Goal: Transaction & Acquisition: Purchase product/service

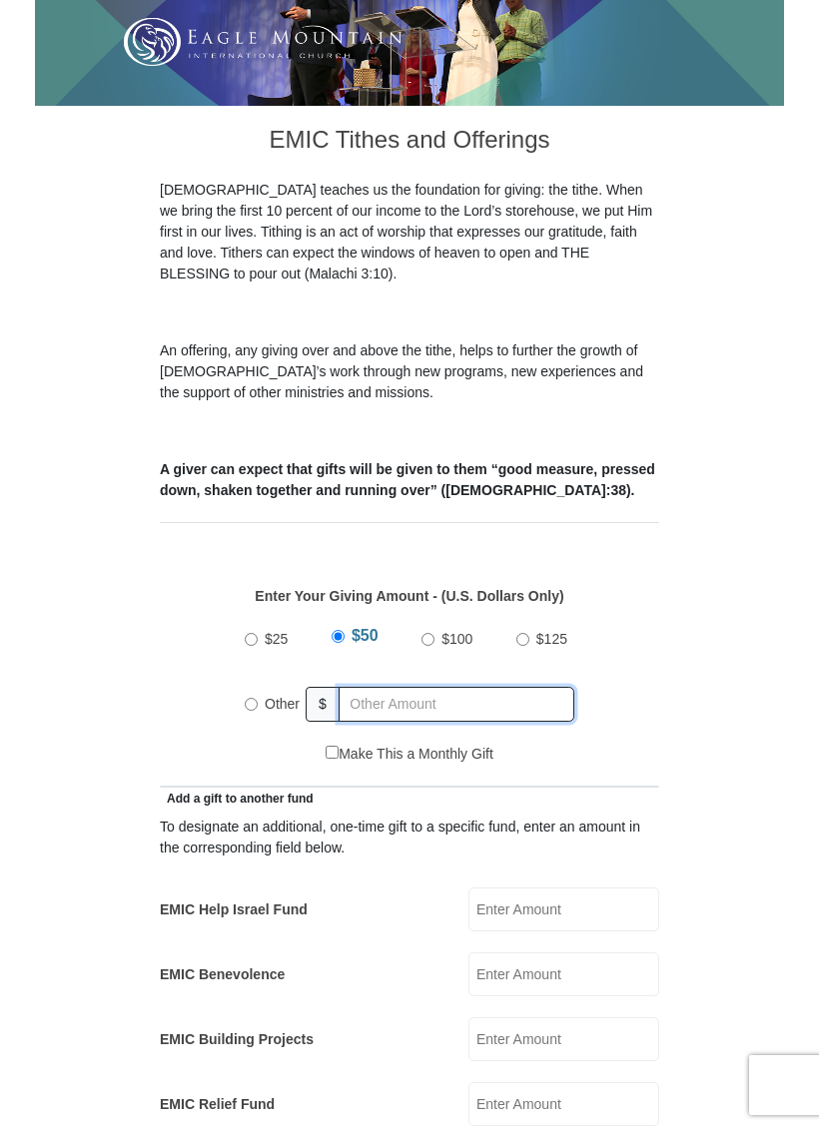
click at [416, 687] on input "text" at bounding box center [457, 704] width 236 height 35
radio input "true"
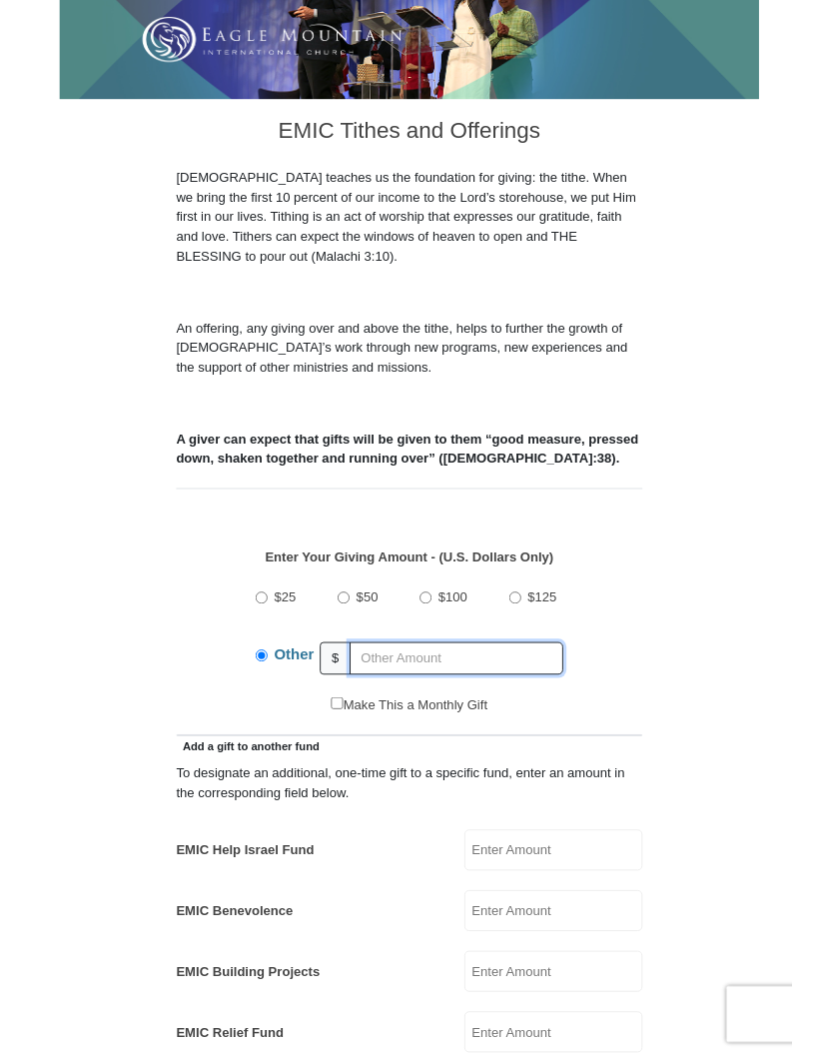
scroll to position [387, 0]
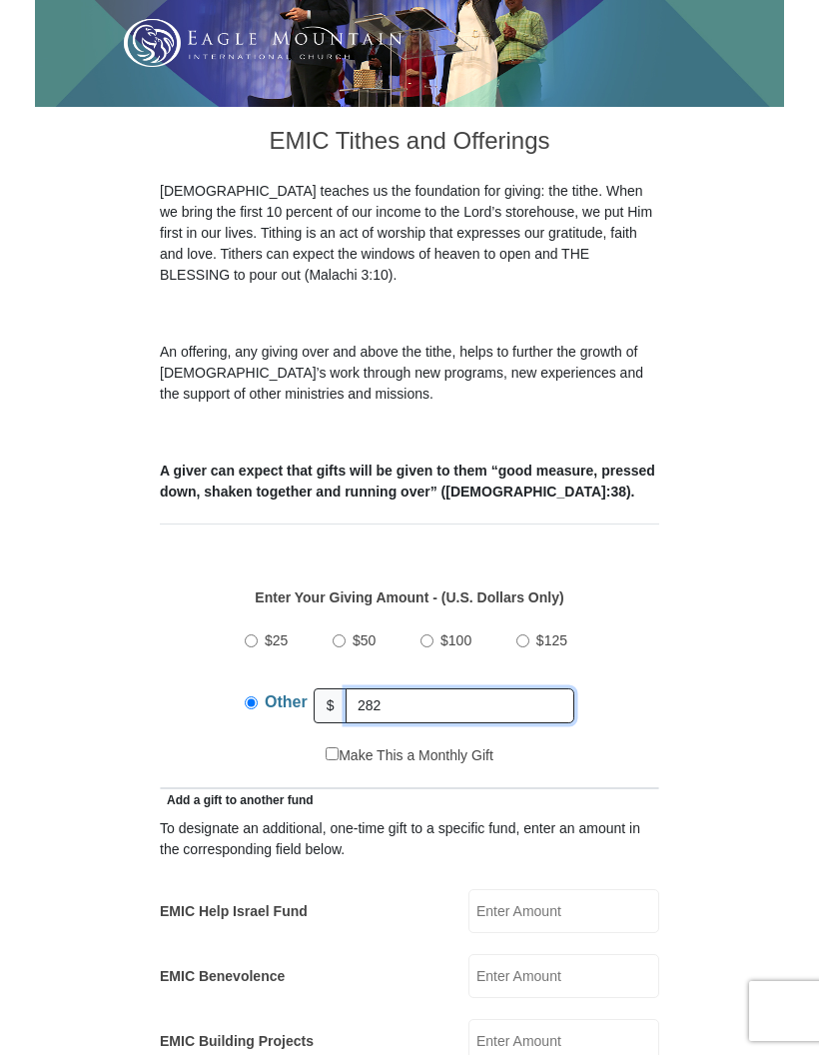
type input "282"
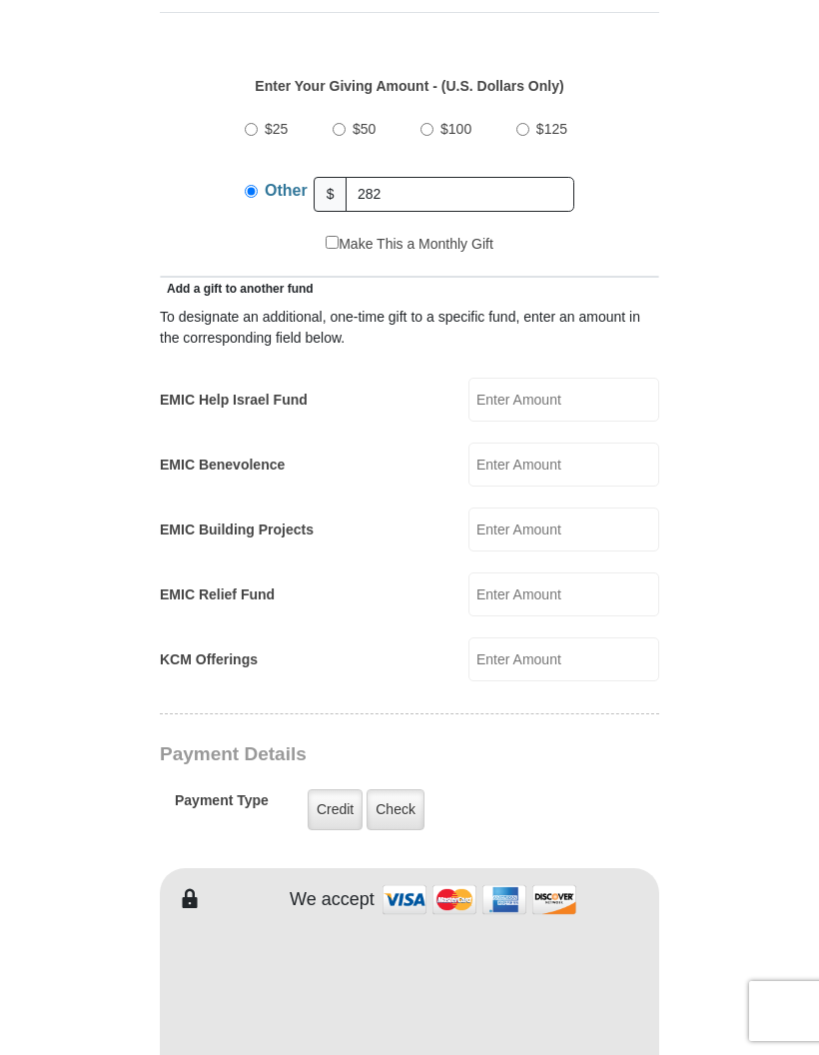
scroll to position [898, 0]
type input "[PERSON_NAME]"
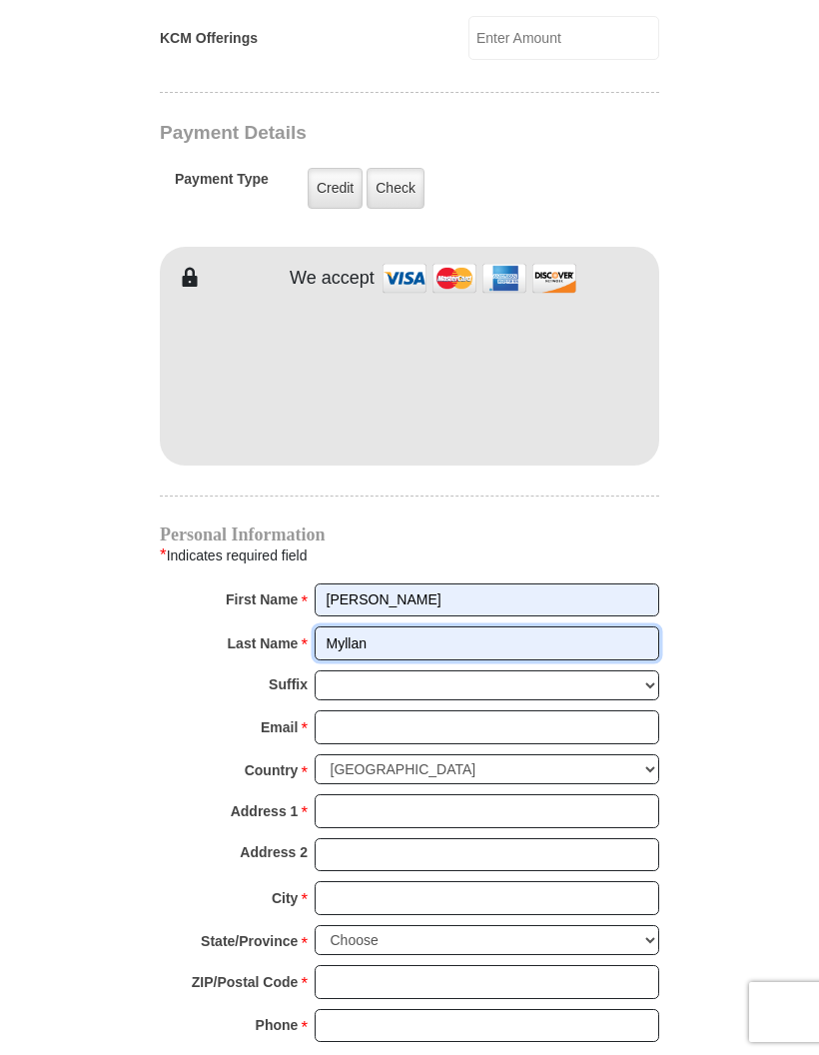
click at [552, 625] on input "Myllan" at bounding box center [487, 642] width 345 height 34
type input "M"
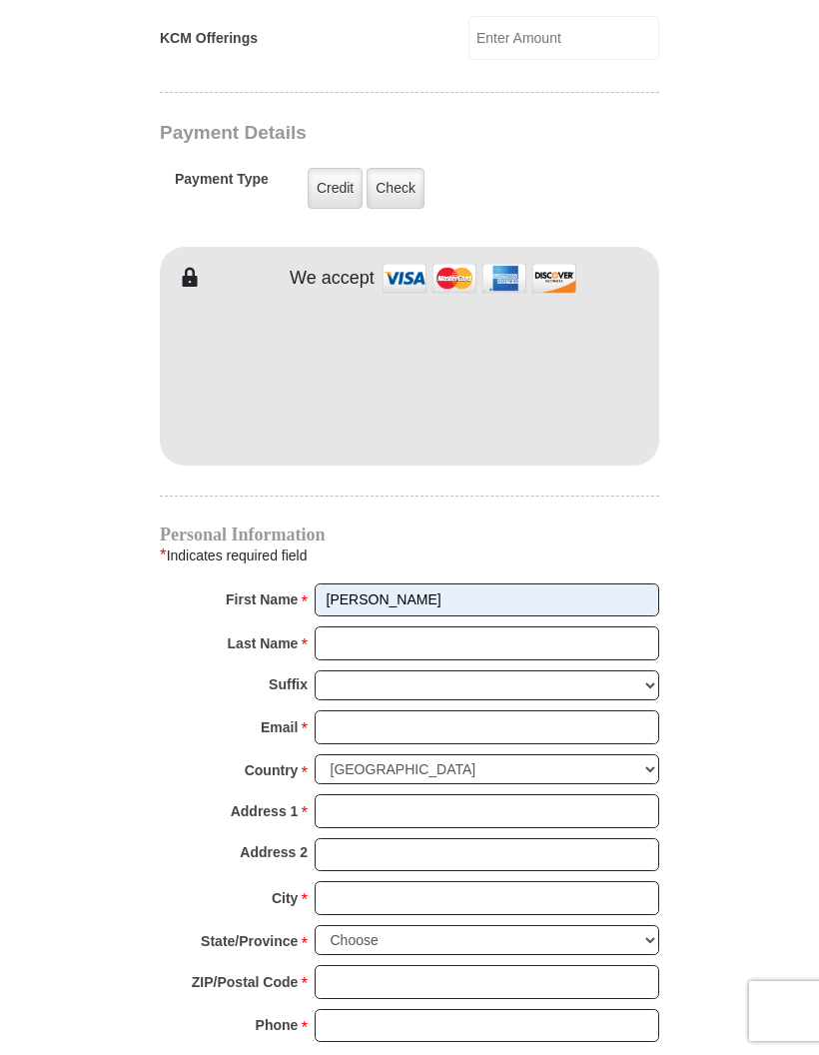
click at [480, 583] on input "[PERSON_NAME]" at bounding box center [487, 600] width 345 height 34
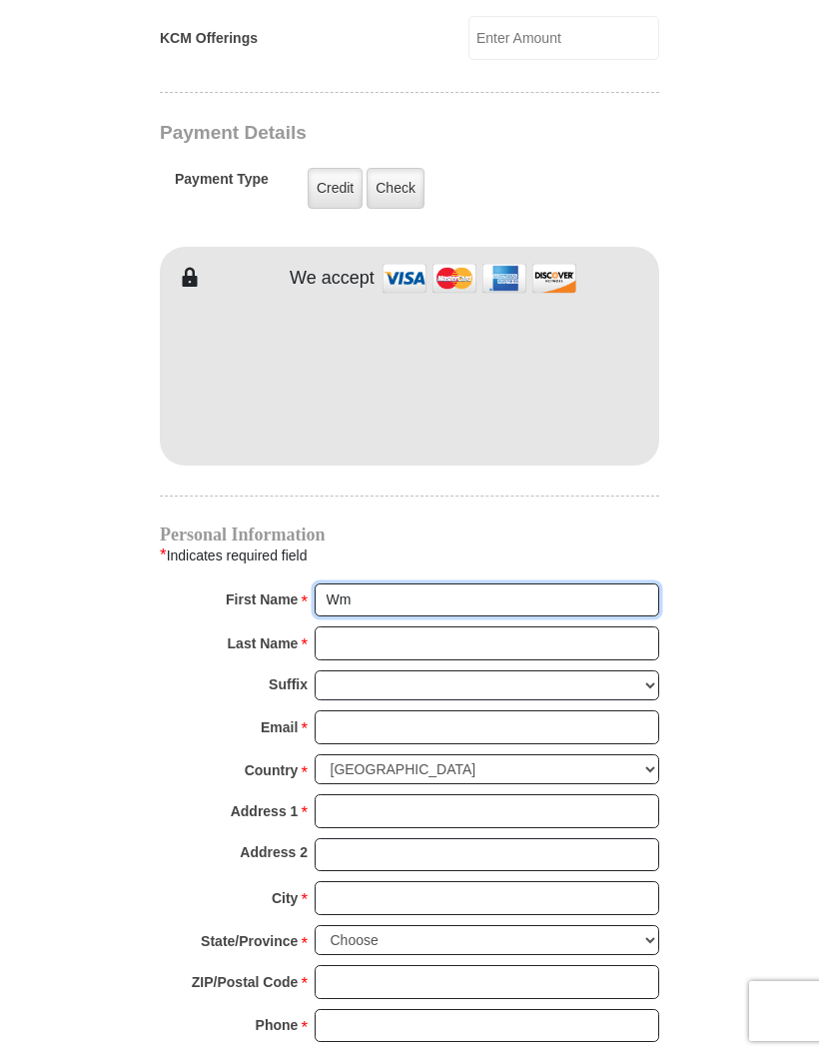
type input "WM Management"
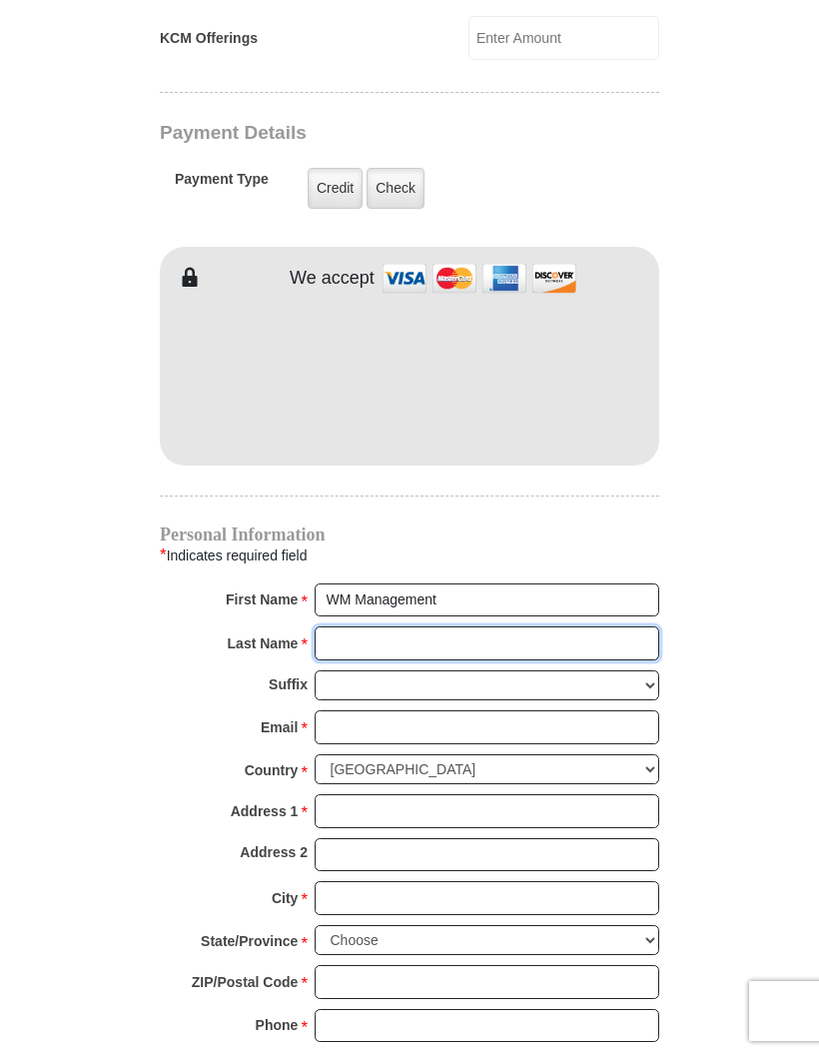
click at [386, 626] on input "Last Name *" at bounding box center [487, 643] width 345 height 34
type input "Consulting"
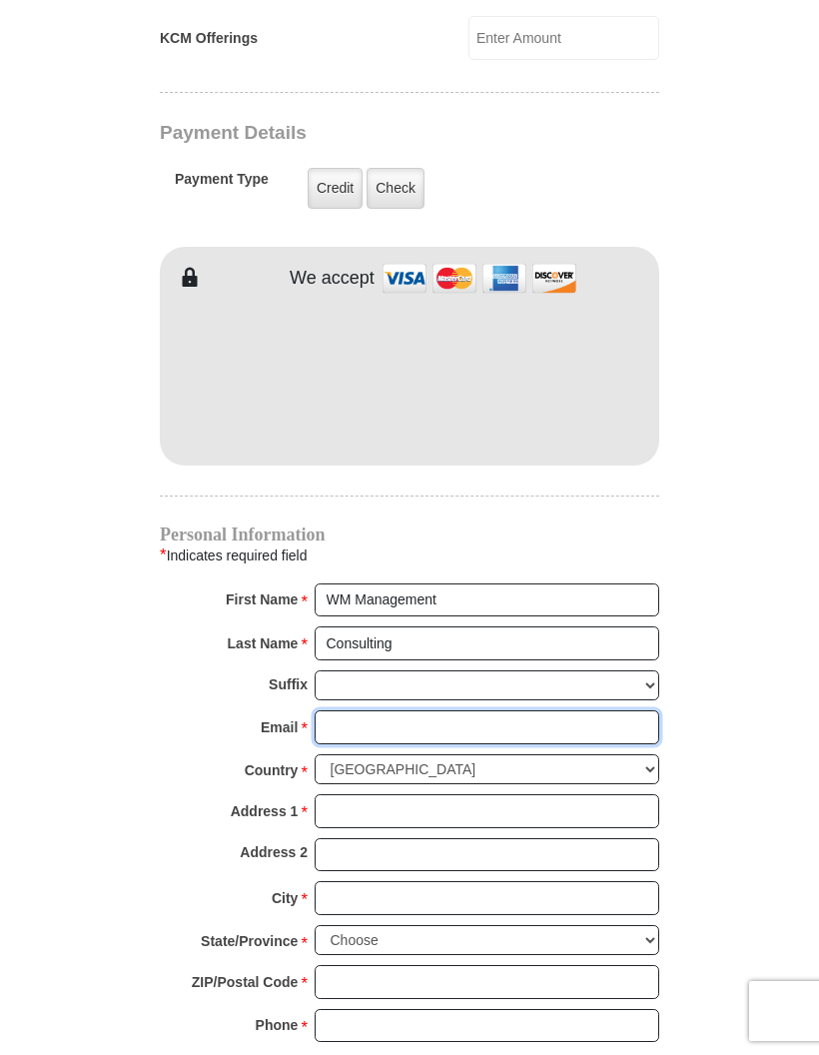
click at [383, 710] on input "Email *" at bounding box center [487, 727] width 345 height 34
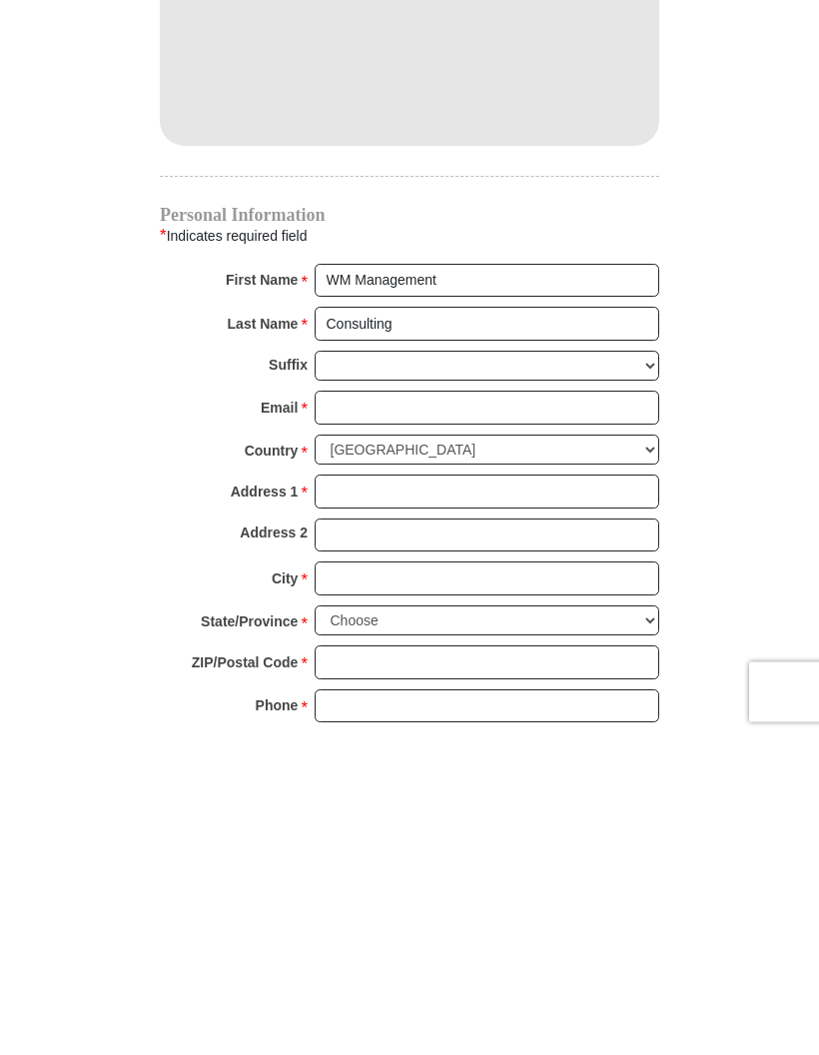
type input "[EMAIL_ADDRESS][DOMAIN_NAME]"
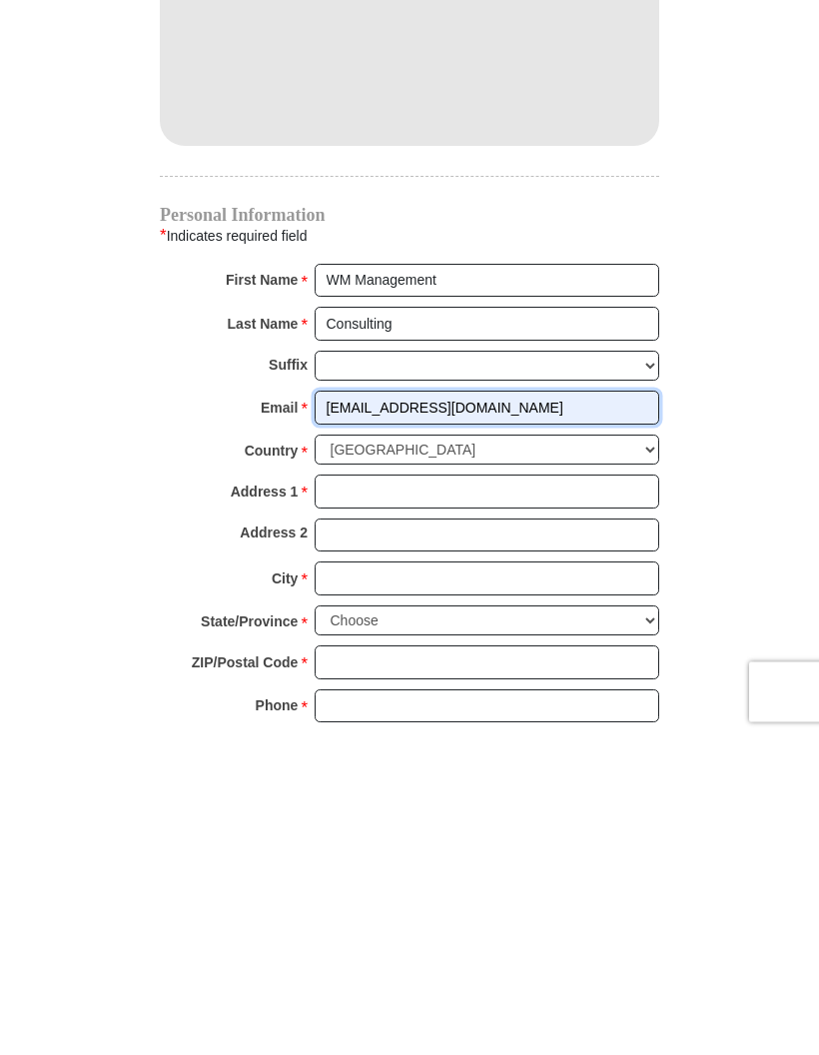
scroll to position [1839, 0]
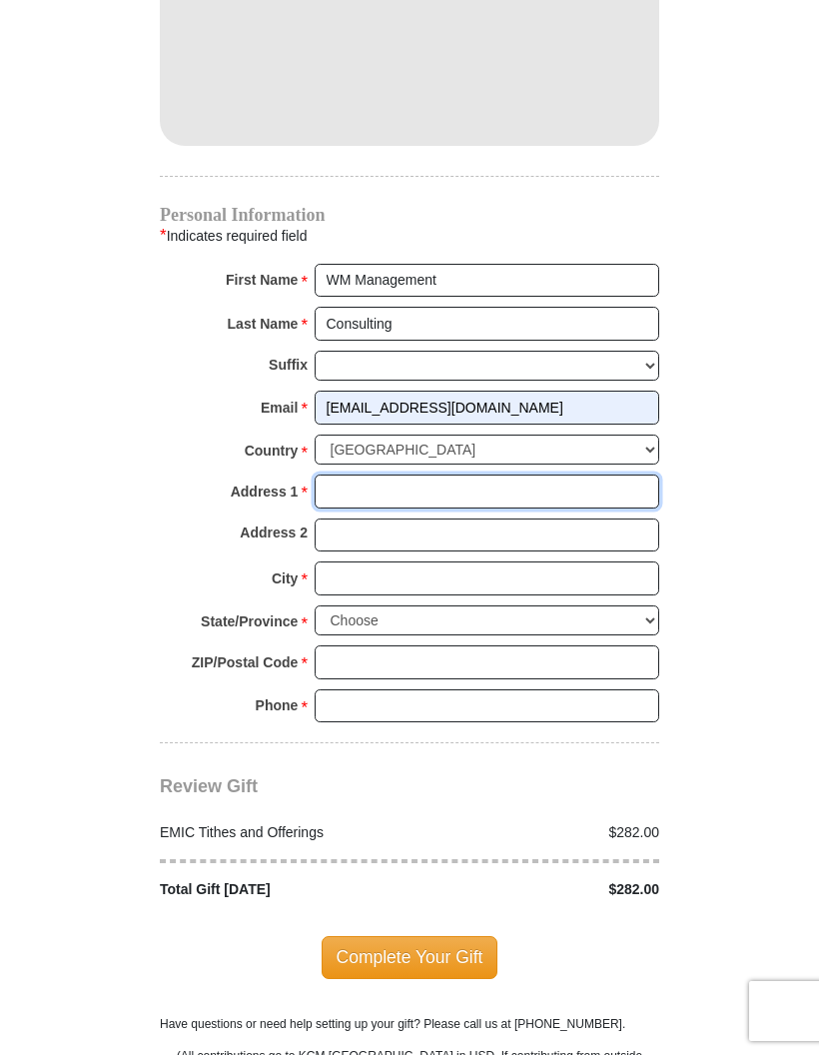
type input "[STREET_ADDRESS]"
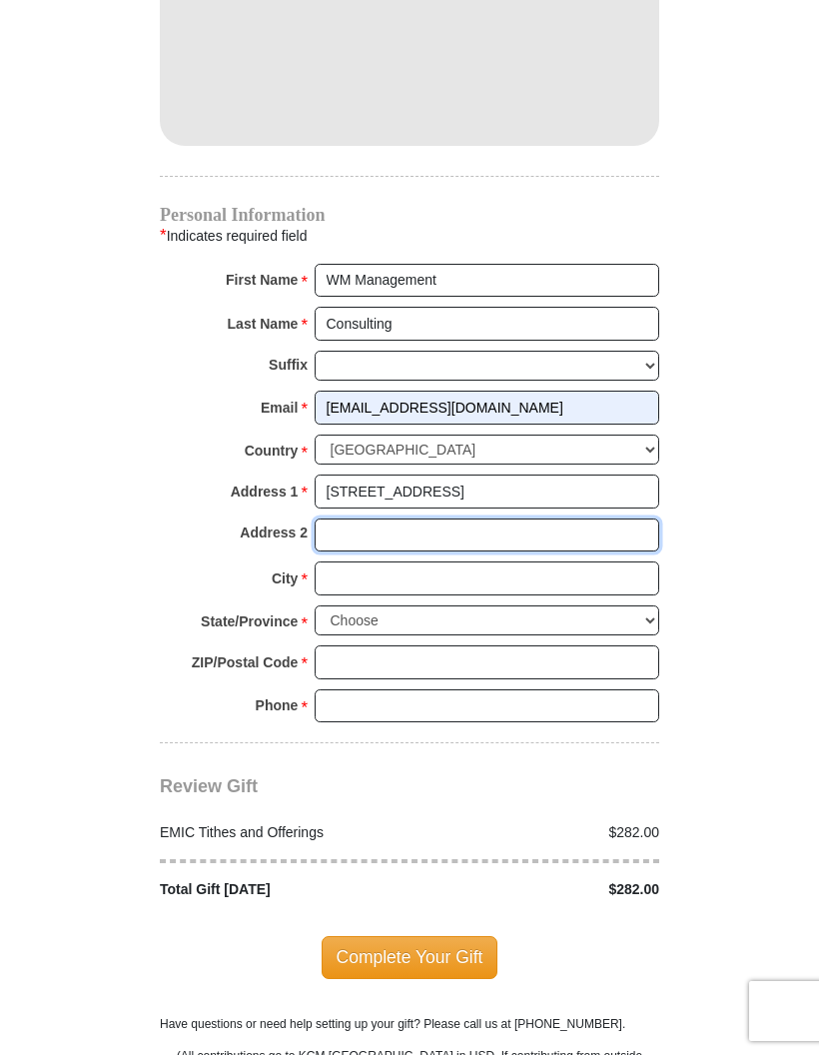
type input "2051"
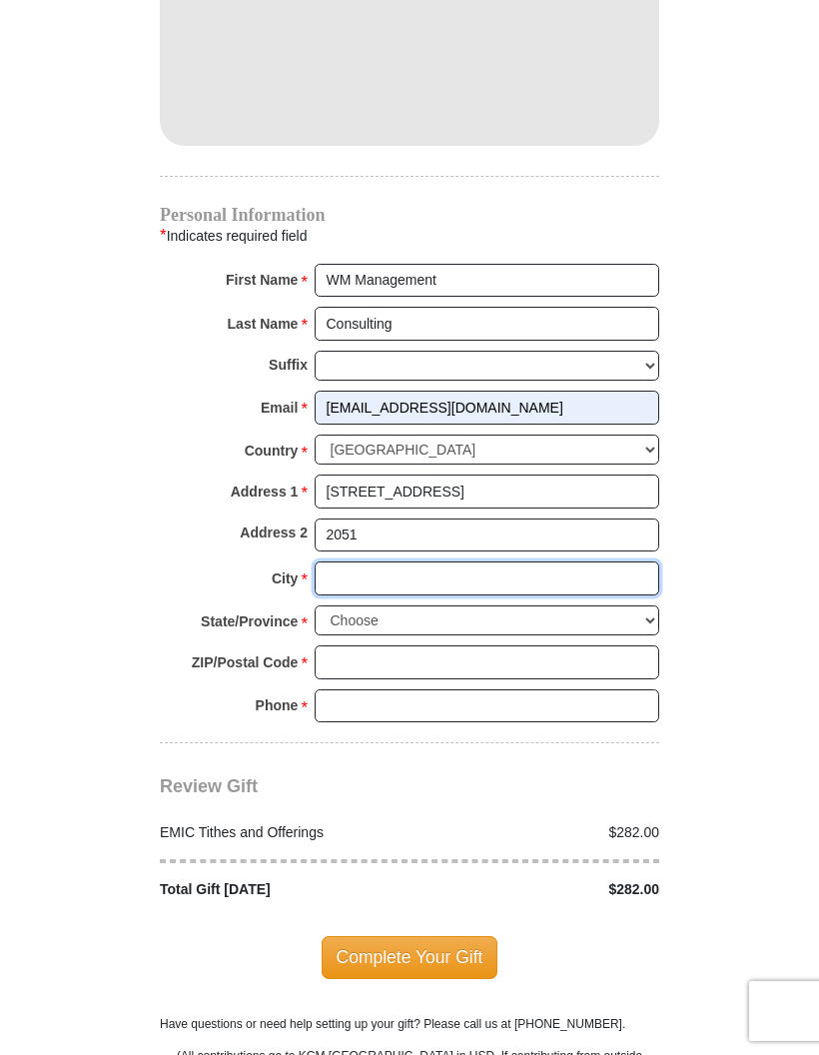
type input "[GEOGRAPHIC_DATA]"
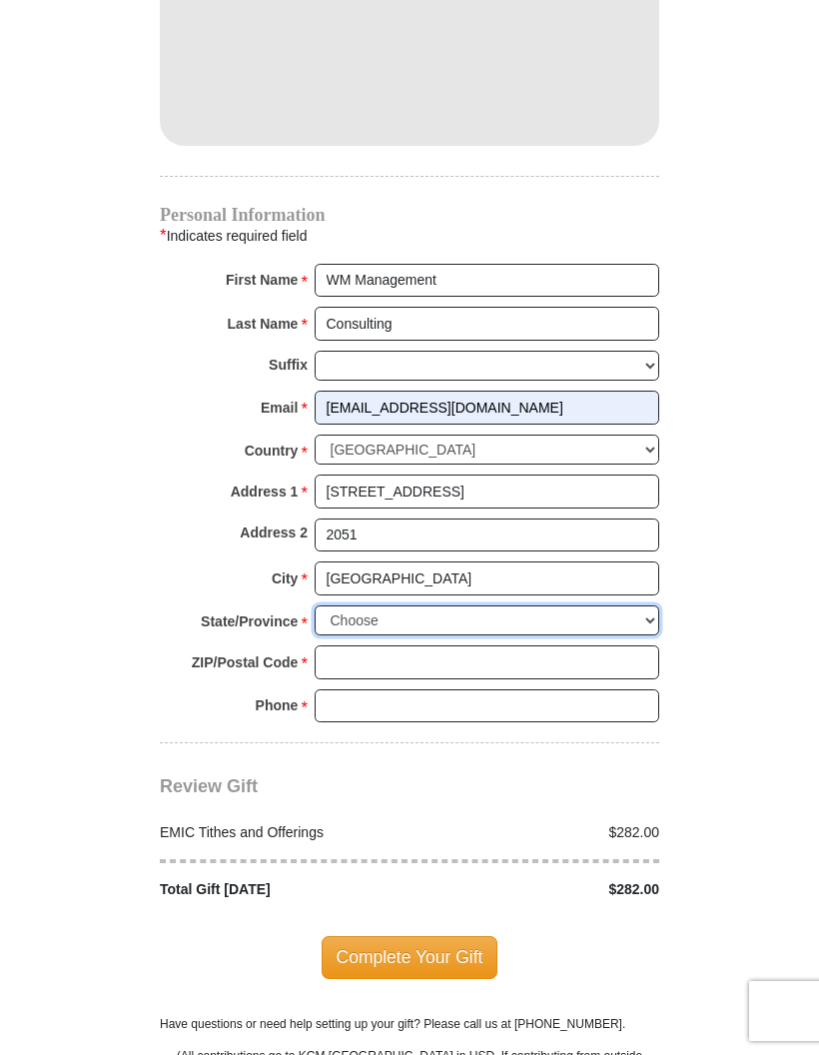
select select "[GEOGRAPHIC_DATA]"
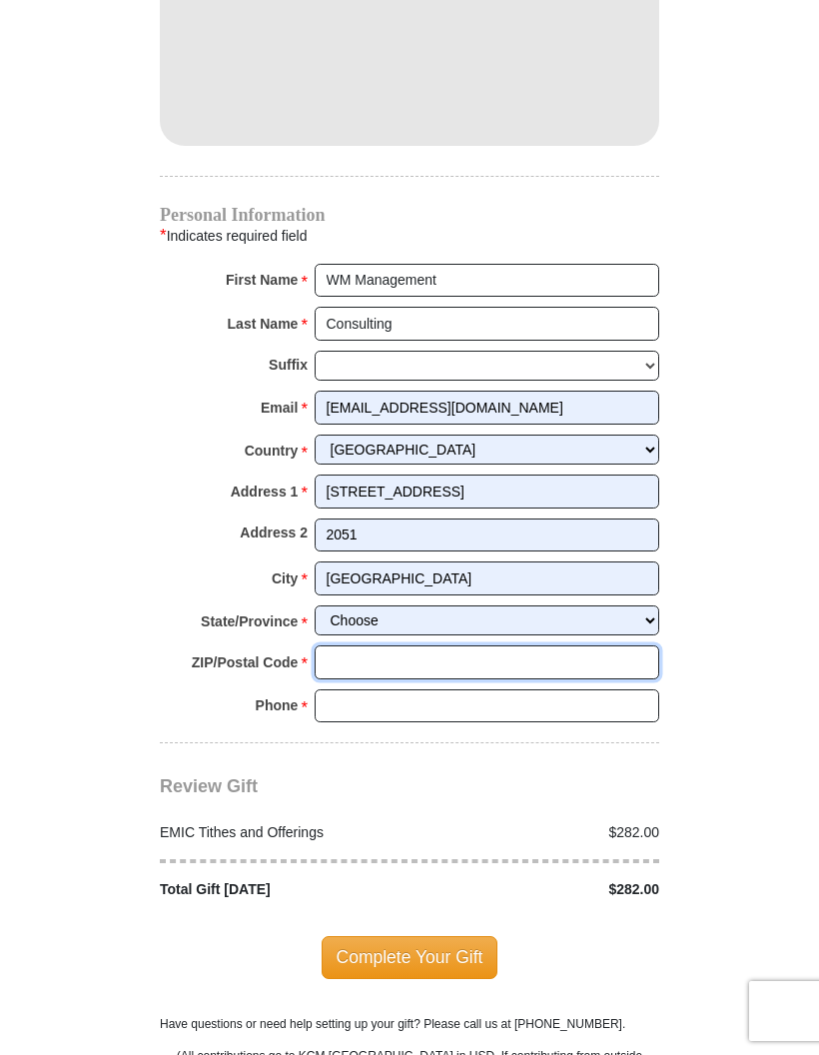
type input "76137"
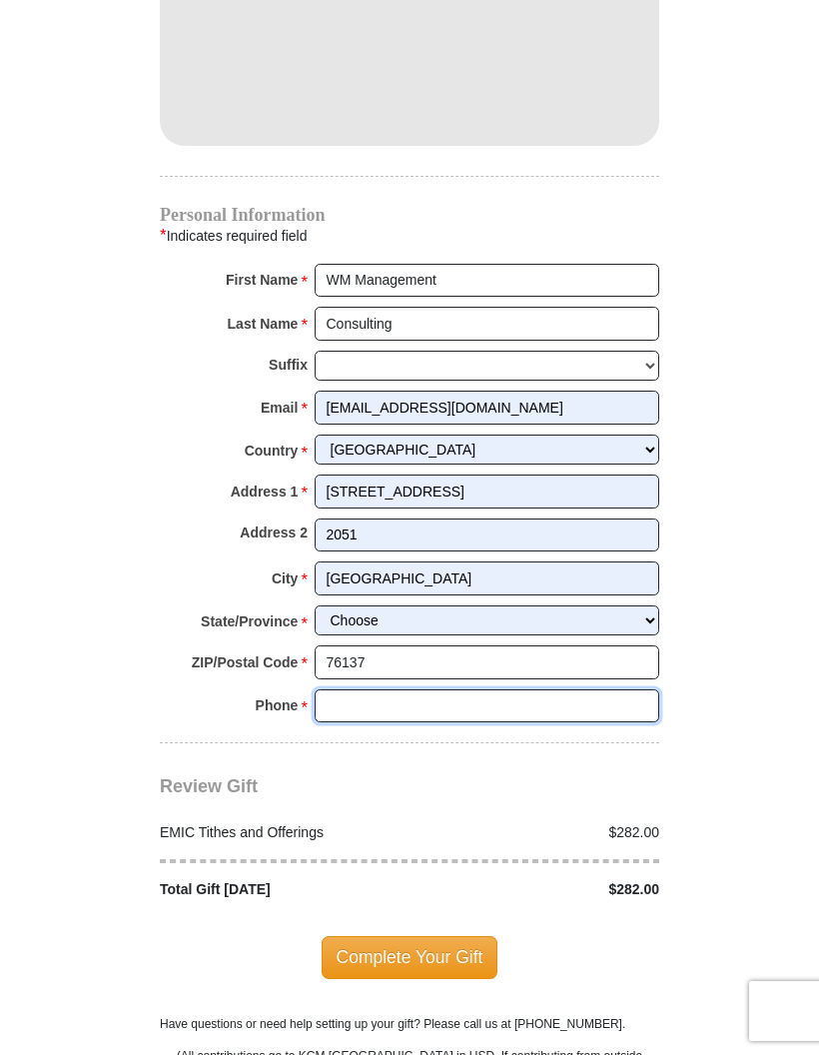
type input "6506791826"
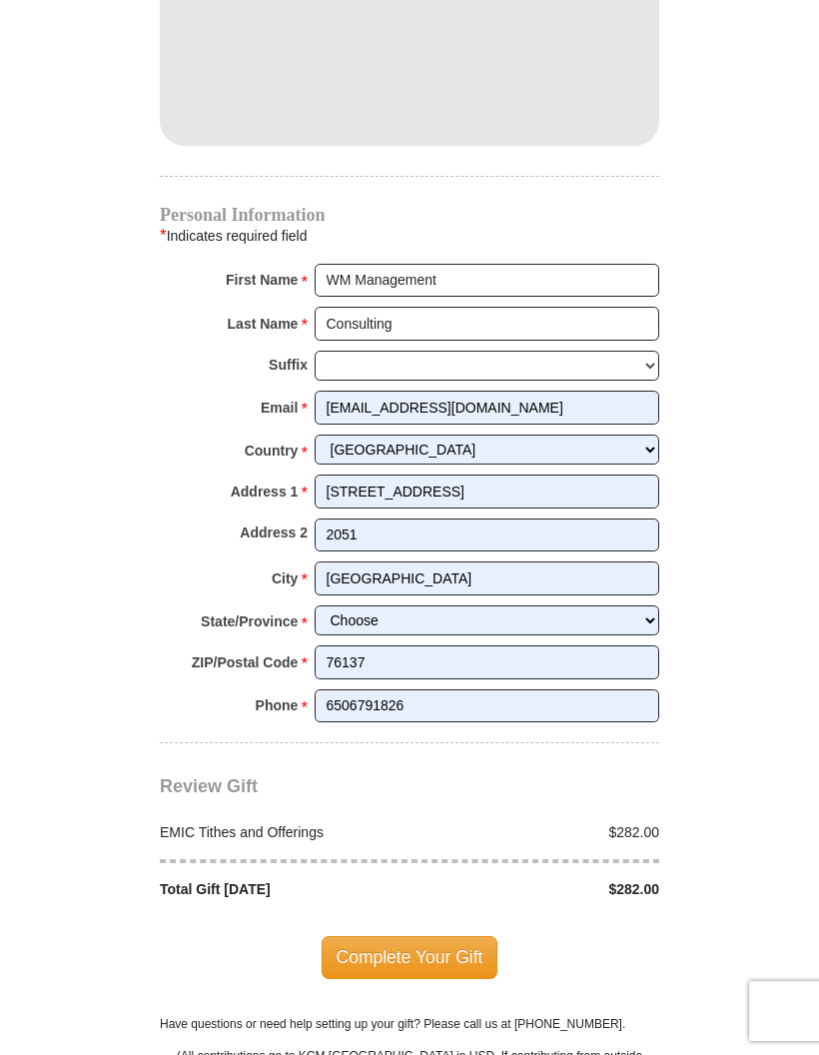
click at [437, 936] on span "Complete Your Gift" at bounding box center [410, 957] width 177 height 42
